Goal: Find contact information: Find contact information

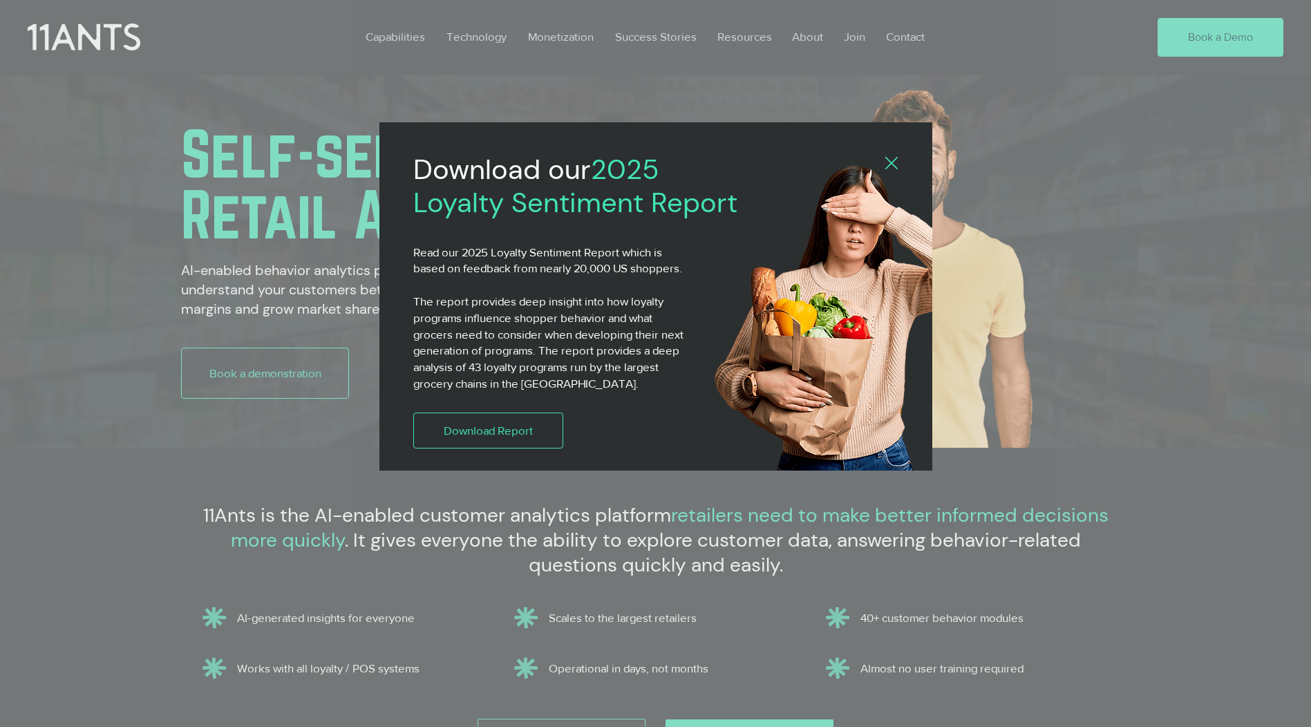
click at [892, 153] on div "Download our 2025 Loyalty Sentiment Report Read our 2025 Loyalty Sentiment Repo…" at bounding box center [655, 296] width 553 height 348
click at [891, 165] on icon "Back to site" at bounding box center [891, 163] width 12 height 12
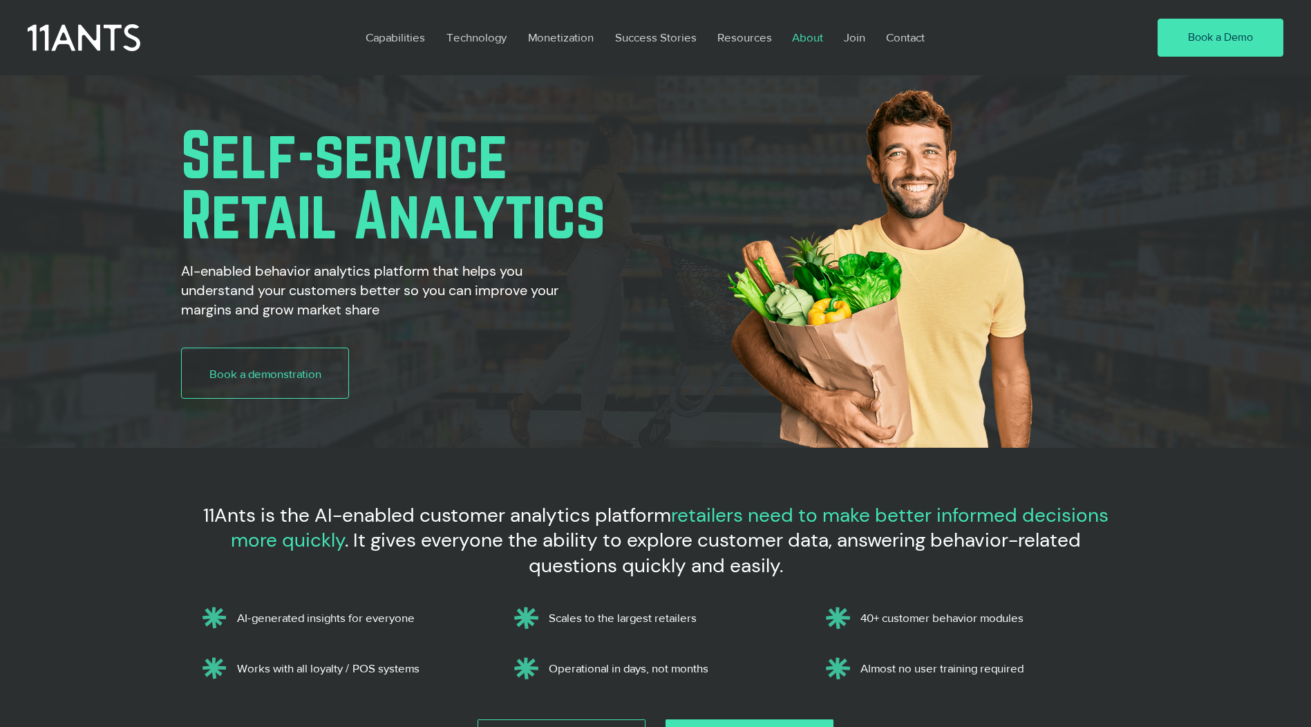
click at [812, 42] on p "About" at bounding box center [807, 37] width 45 height 32
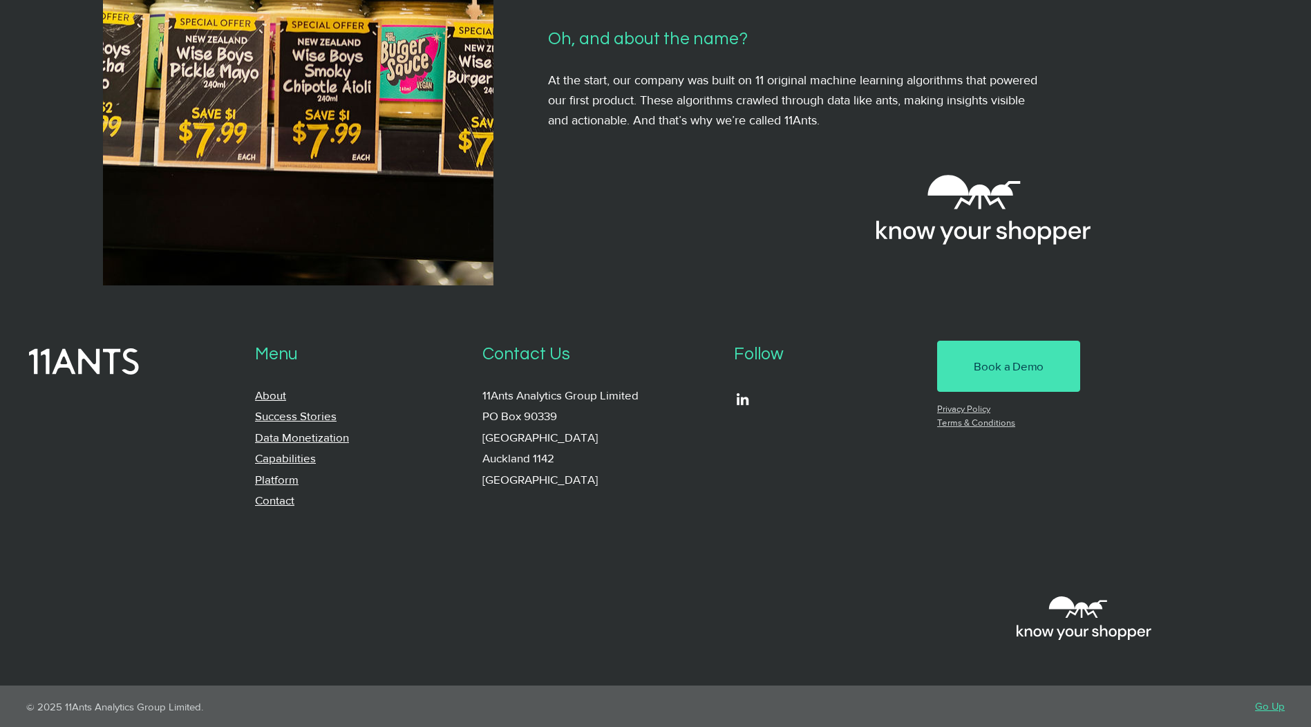
scroll to position [1249, 0]
drag, startPoint x: 482, startPoint y: 394, endPoint x: 658, endPoint y: 393, distance: 175.5
click at [658, 393] on p "11Ants Analytics Group Limited PO Box 90339 Victoria Street West Auckland 1142 …" at bounding box center [598, 438] width 232 height 106
drag, startPoint x: 658, startPoint y: 393, endPoint x: 637, endPoint y: 395, distance: 20.9
click at [637, 395] on p "11Ants Analytics Group Limited PO Box 90339 Victoria Street West Auckland 1142 …" at bounding box center [598, 438] width 232 height 106
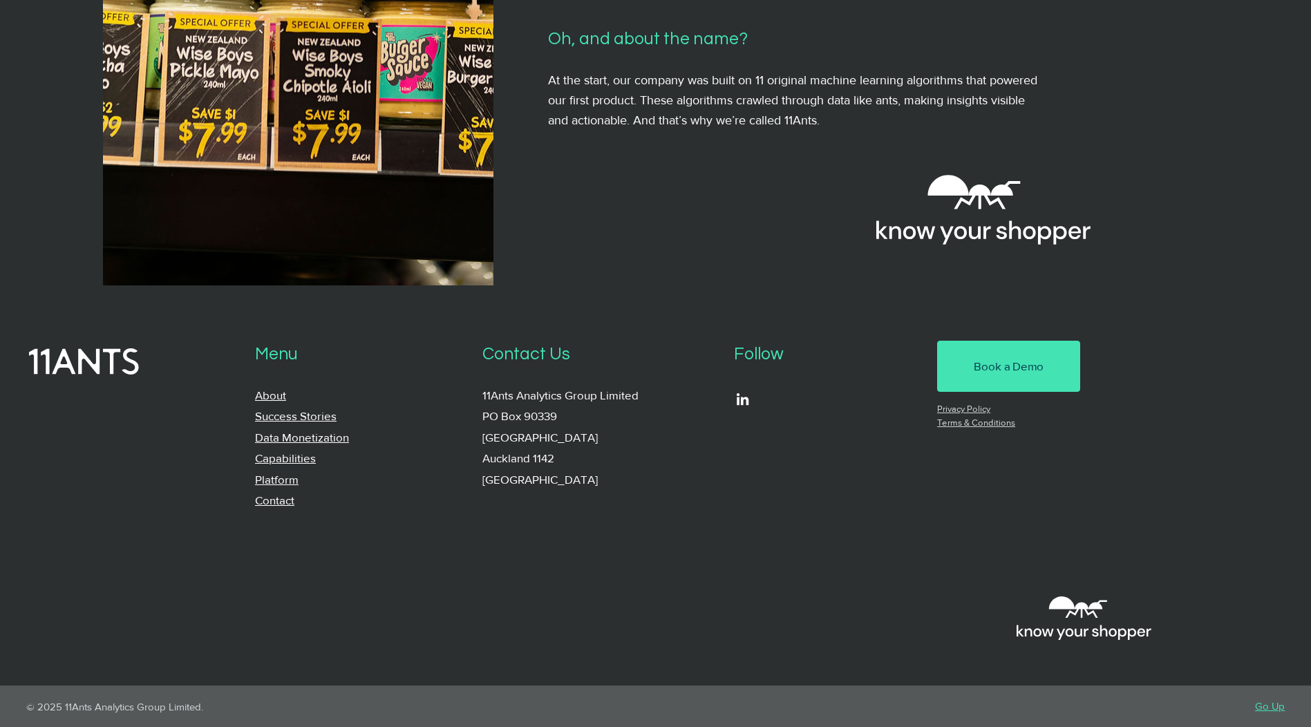
drag, startPoint x: 499, startPoint y: 437, endPoint x: 605, endPoint y: 455, distance: 107.9
click at [605, 455] on p "11Ants Analytics Group Limited PO Box 90339 Victoria Street West Auckland 1142 …" at bounding box center [598, 438] width 232 height 106
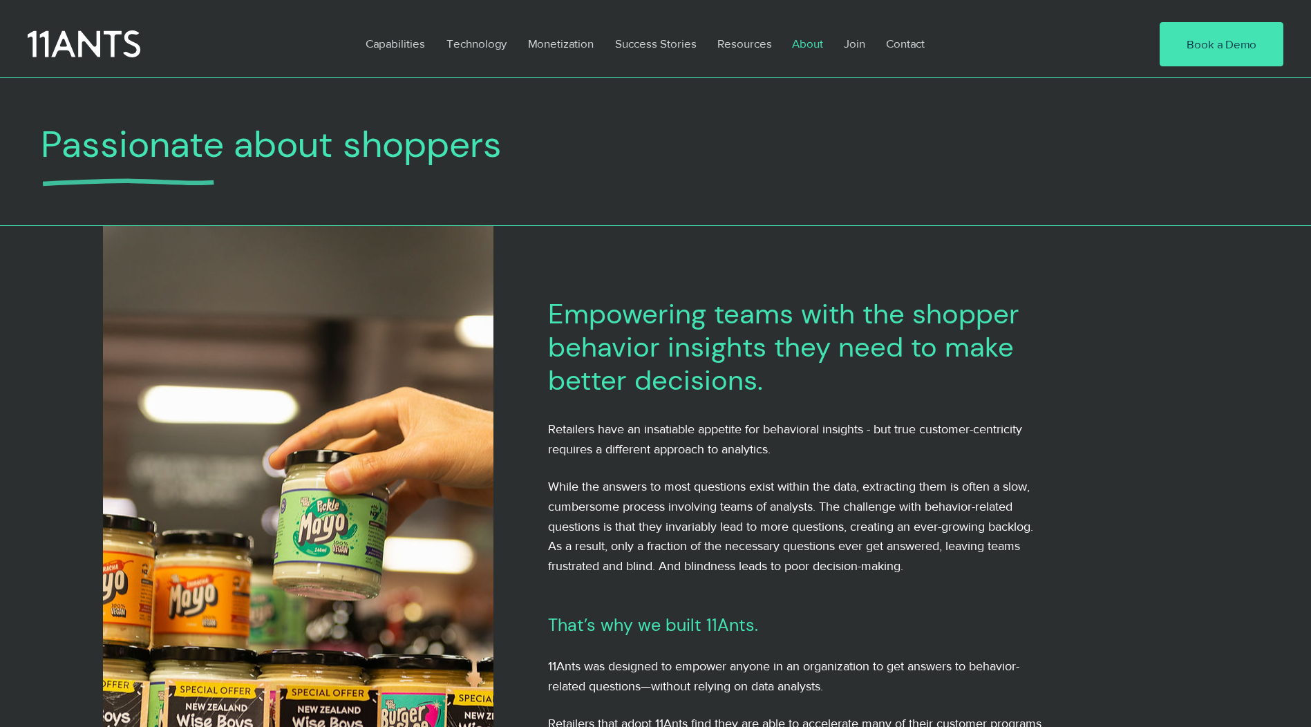
scroll to position [5, 0]
